Goal: Information Seeking & Learning: Learn about a topic

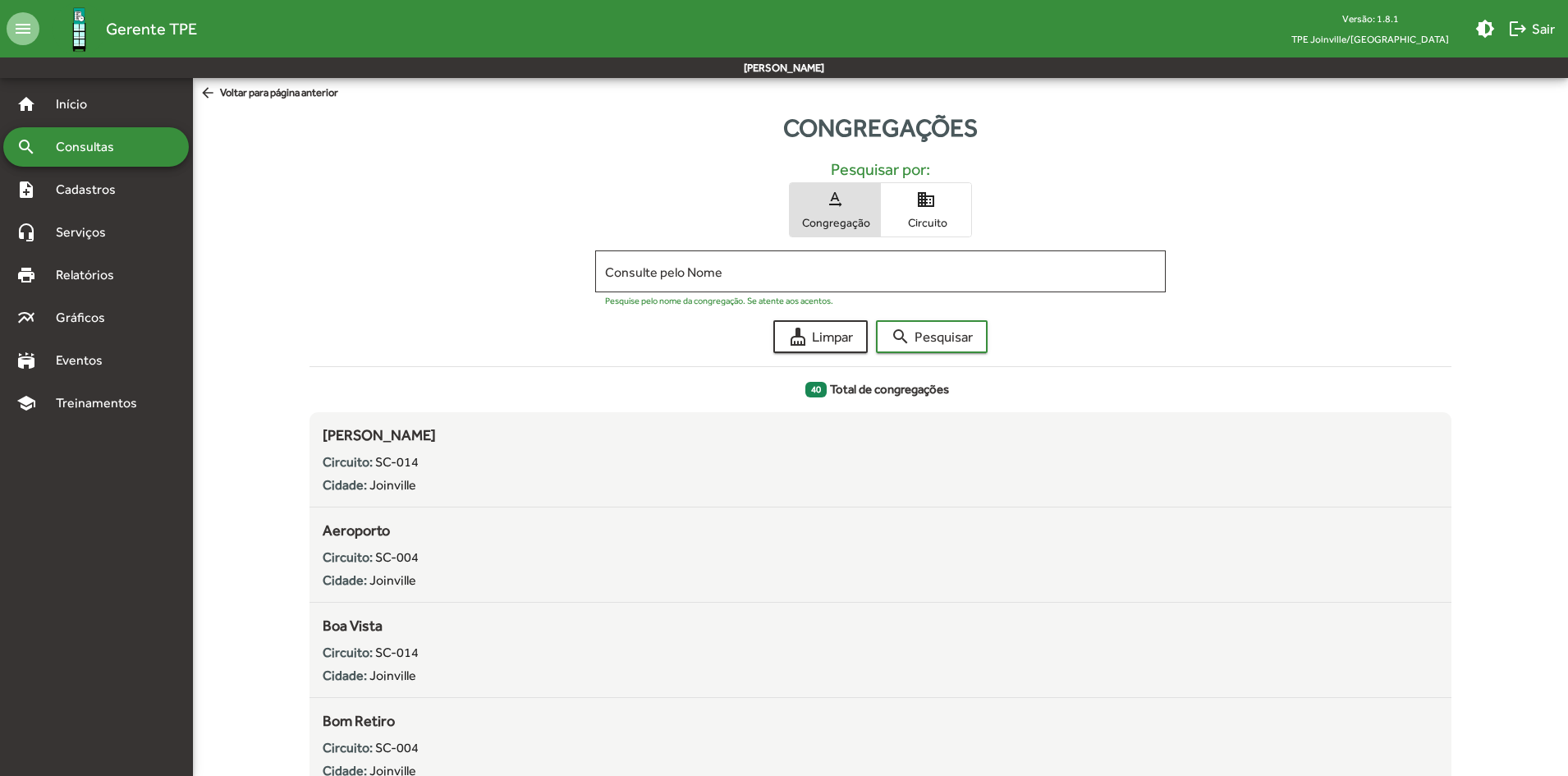
scroll to position [492, 0]
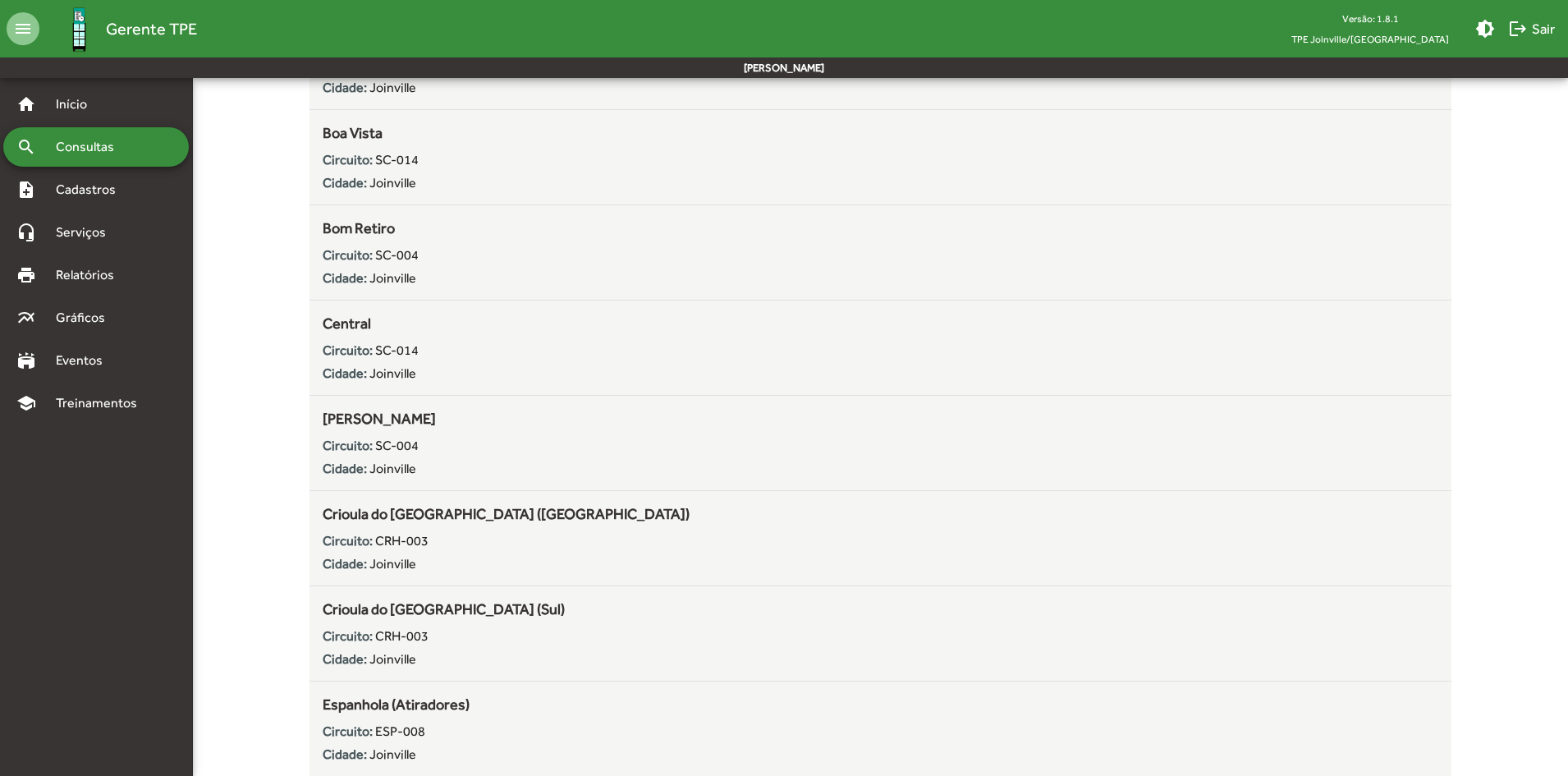
click at [414, 354] on span "SC-014" at bounding box center [397, 350] width 43 height 16
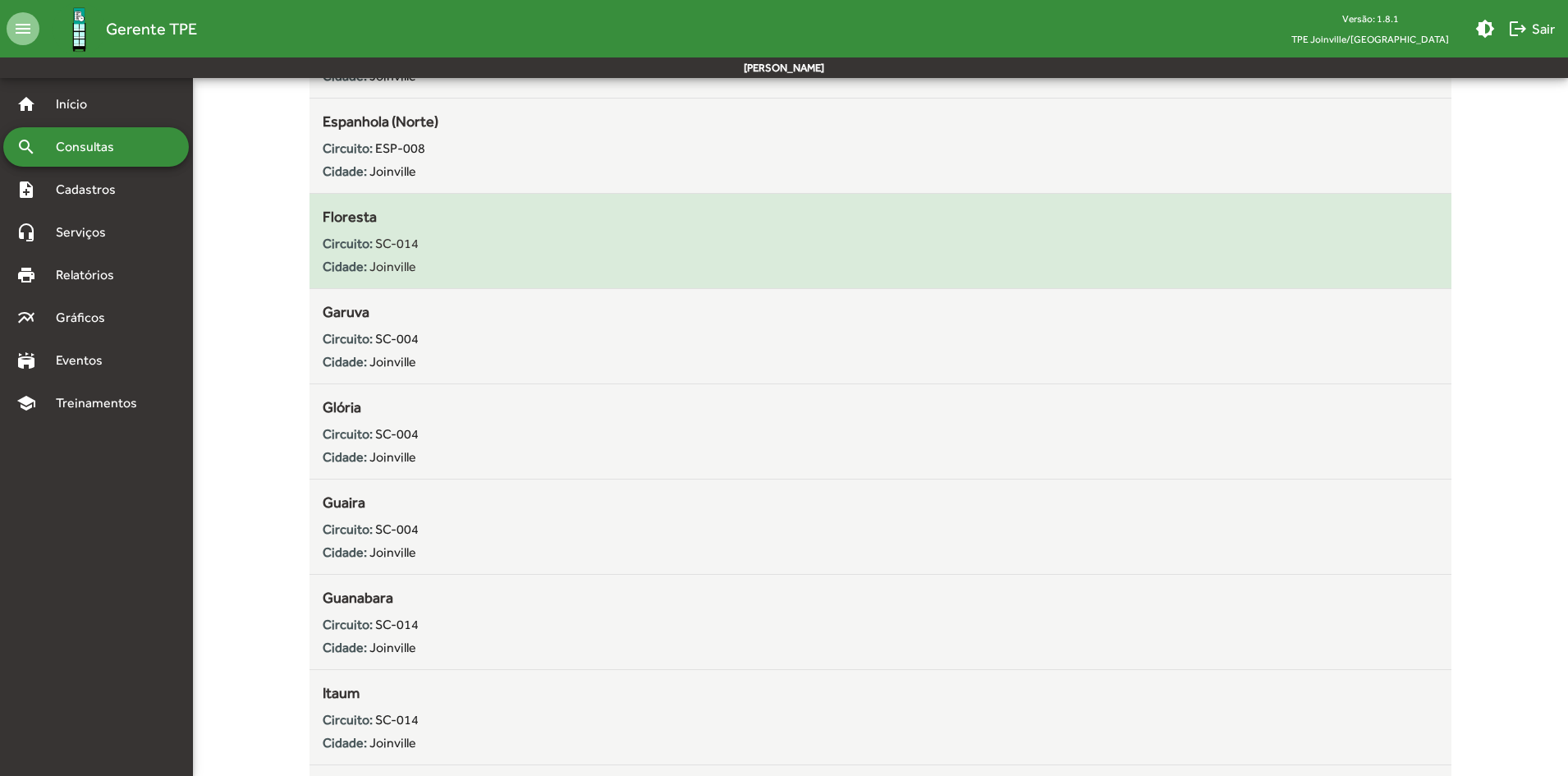
scroll to position [1396, 0]
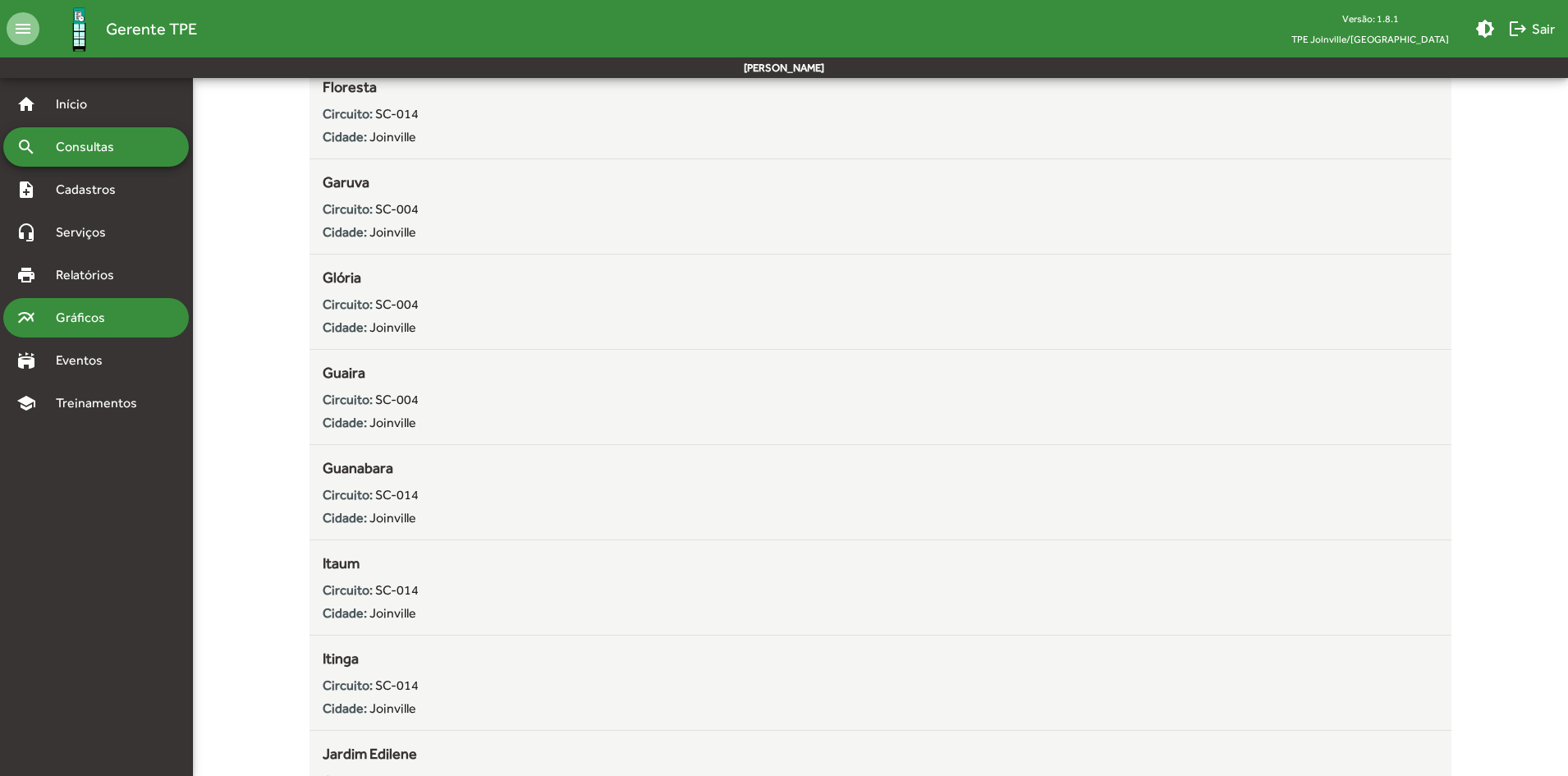
click at [77, 319] on span "Gráficos" at bounding box center [87, 318] width 81 height 20
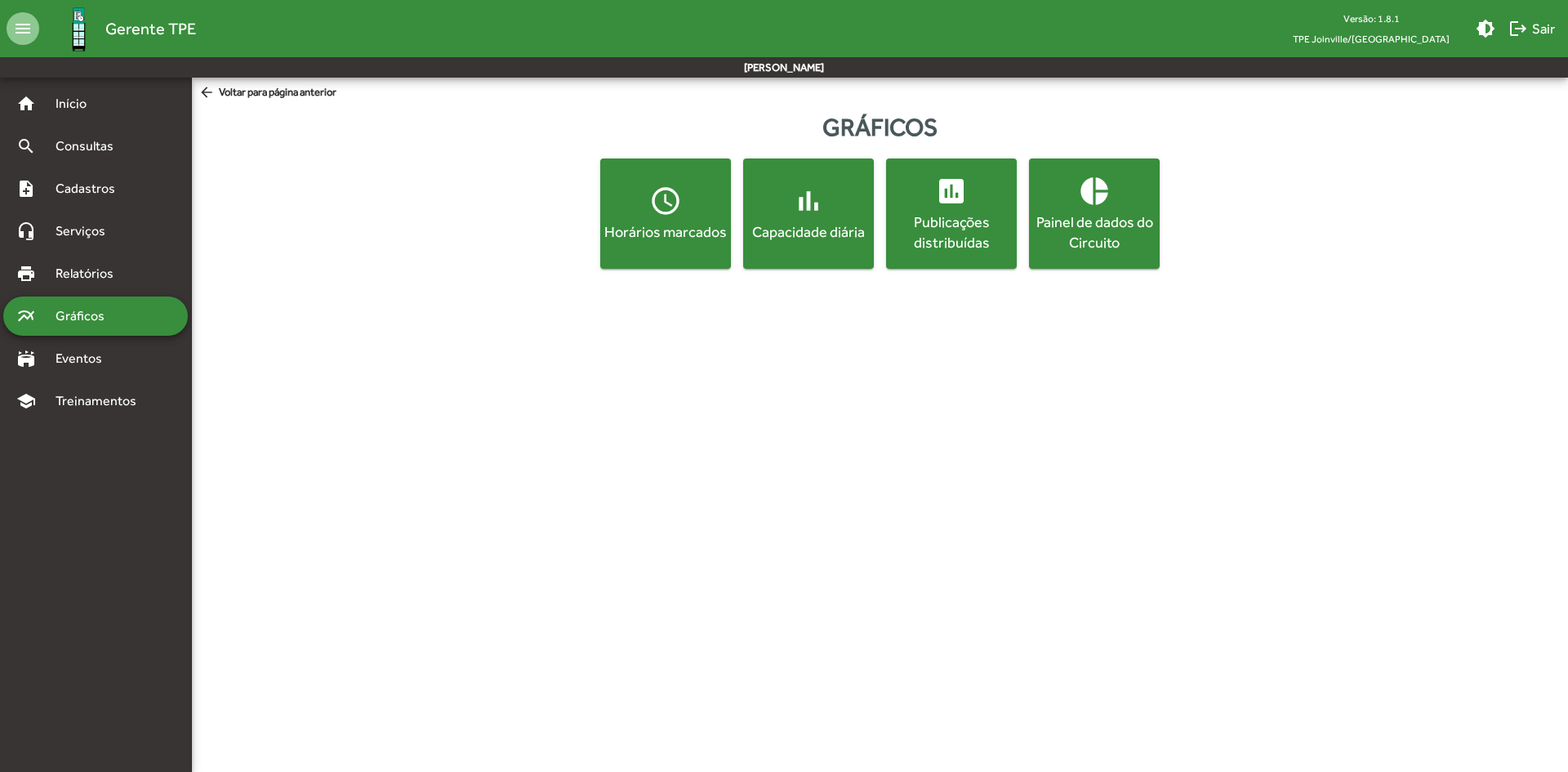
click at [753, 234] on div "Capacidade diária" at bounding box center [808, 231] width 124 height 21
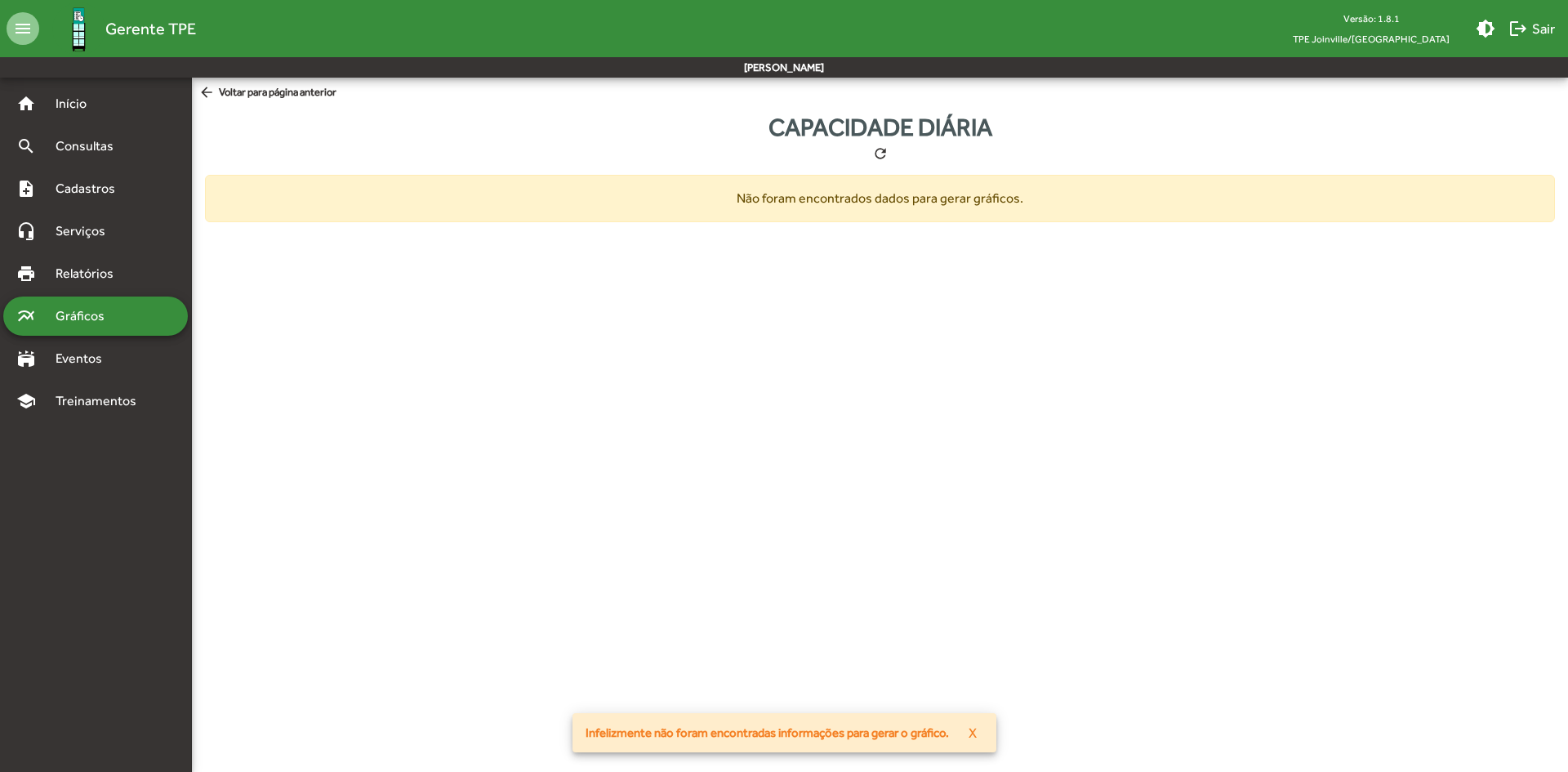
click at [209, 79] on mat-sidenav-content "arrow_back Voltar para página anterior Capacidade diária refresh Não foram enco…" at bounding box center [880, 163] width 1376 height 171
click at [224, 90] on span "arrow_back Voltar para página anterior" at bounding box center [267, 93] width 138 height 18
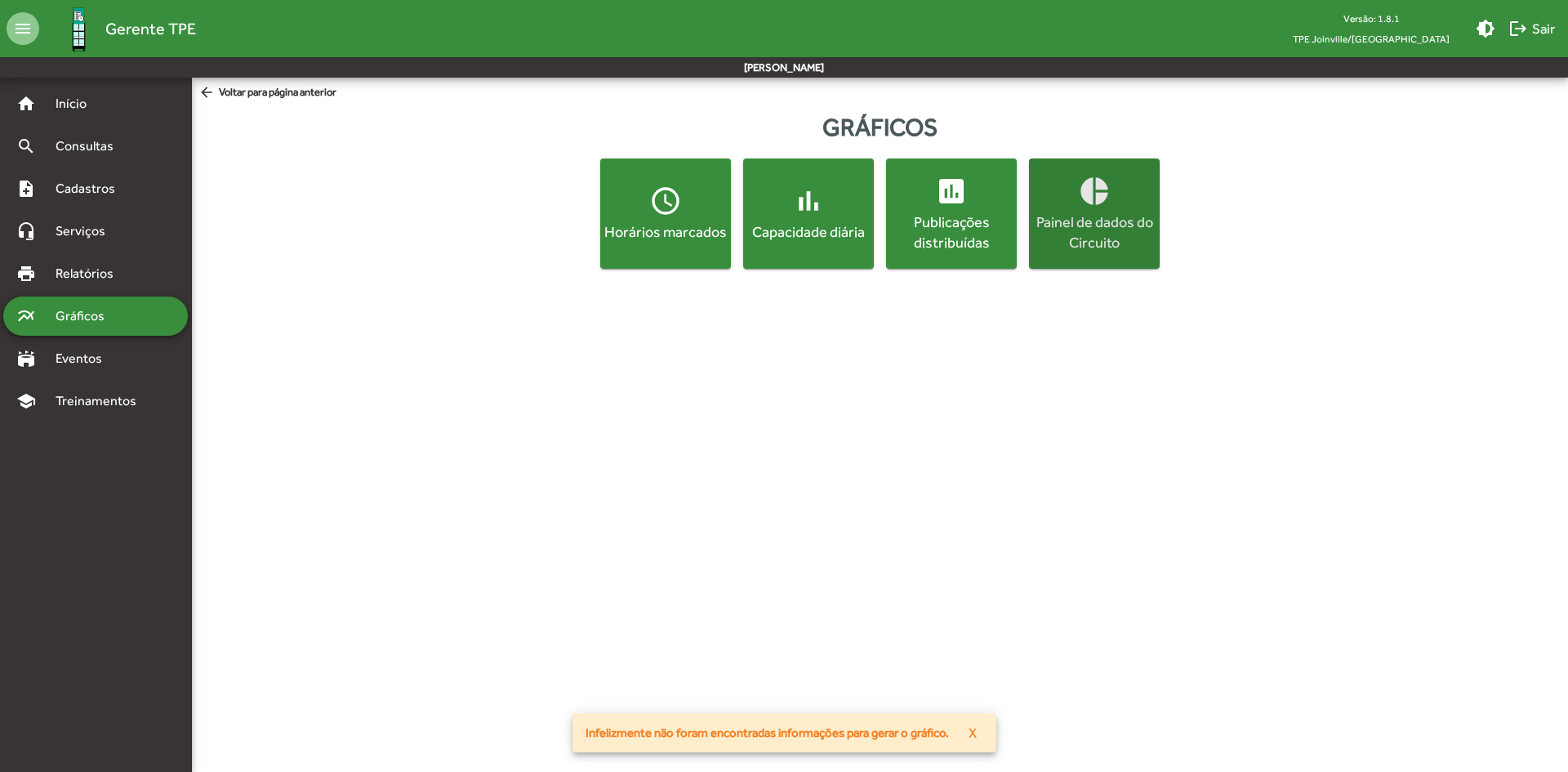
click at [1142, 224] on div "Painel de dados do Circuito" at bounding box center [1094, 232] width 124 height 41
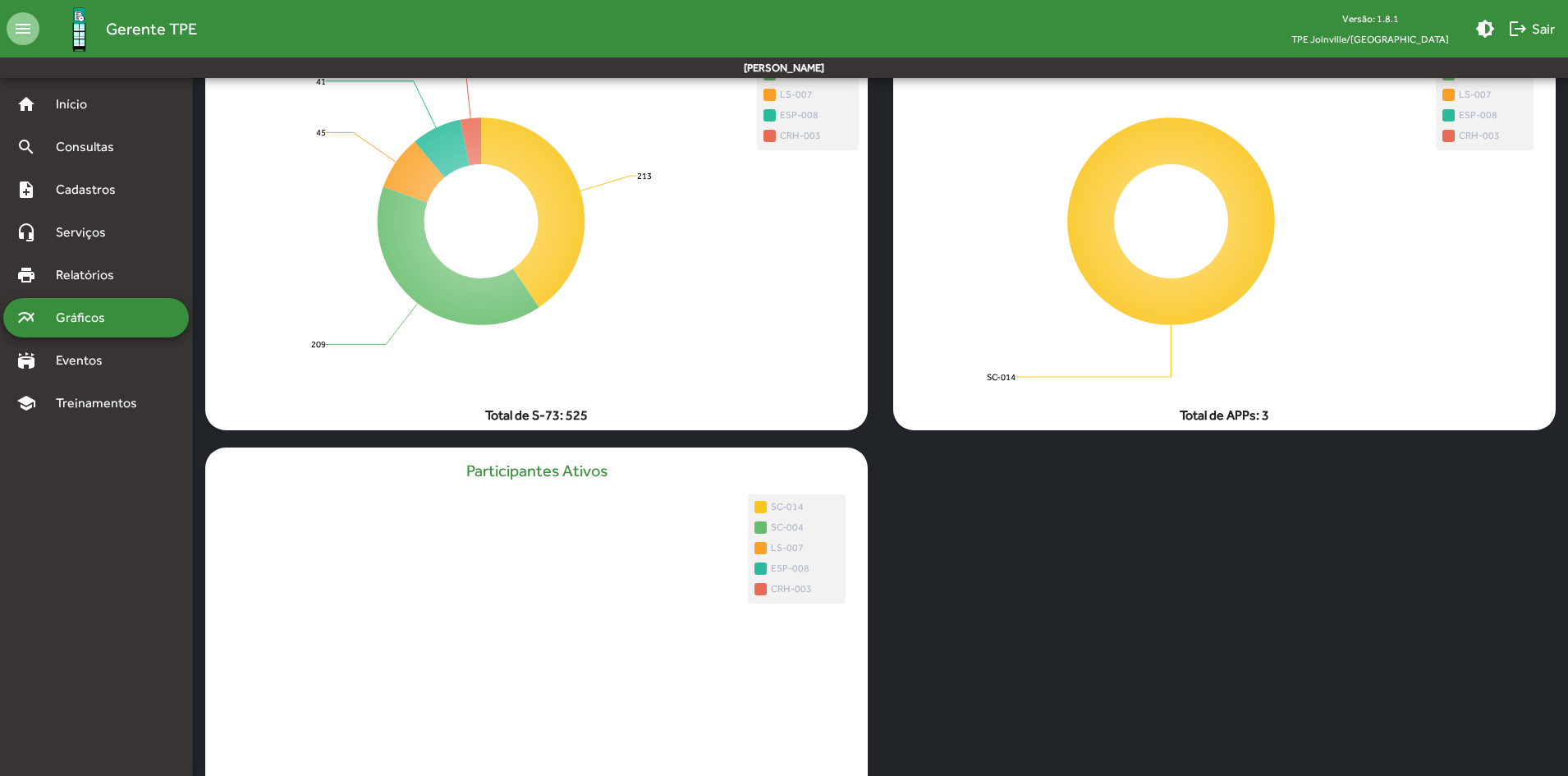
scroll to position [348, 0]
